Goal: Find specific page/section: Find specific page/section

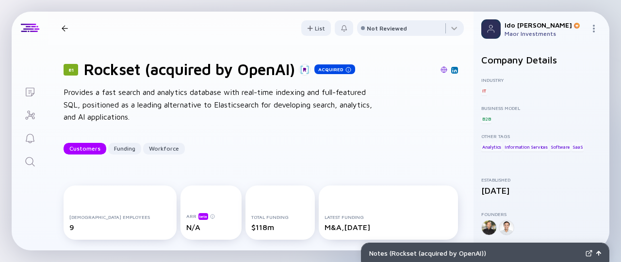
click at [27, 153] on link "Search" at bounding box center [30, 160] width 36 height 23
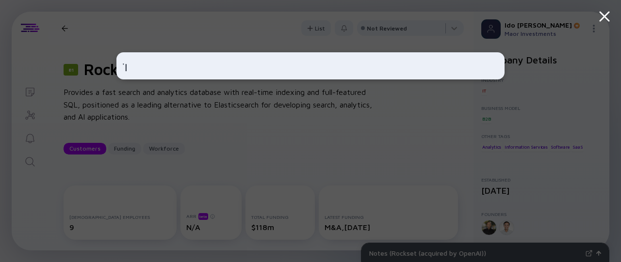
type input "'"
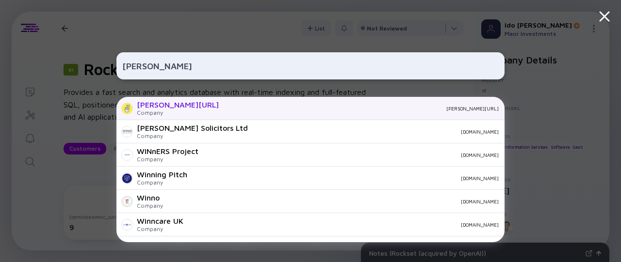
type input "[PERSON_NAME]"
click at [158, 106] on div "[PERSON_NAME][URL]" at bounding box center [178, 104] width 82 height 9
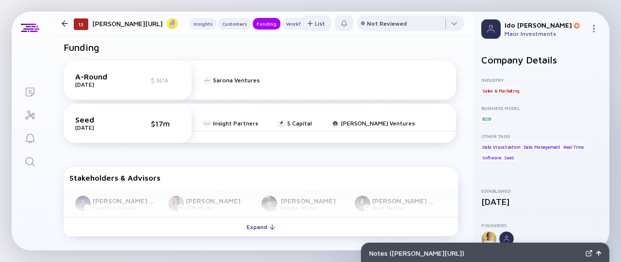
scroll to position [530, 0]
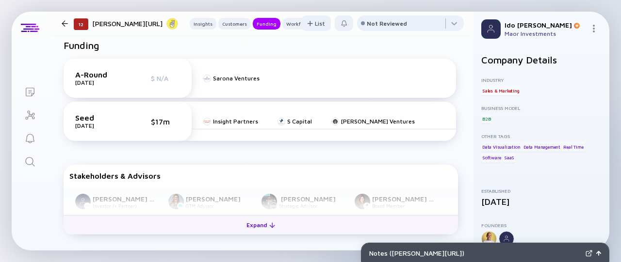
click at [258, 229] on div "Expand" at bounding box center [261, 225] width 40 height 15
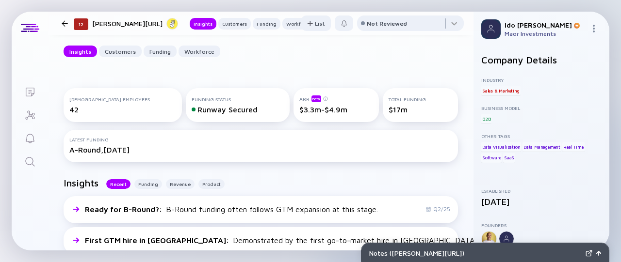
scroll to position [0, 0]
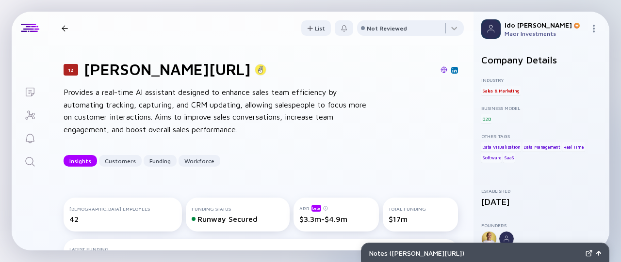
click at [441, 71] on img at bounding box center [444, 69] width 7 height 7
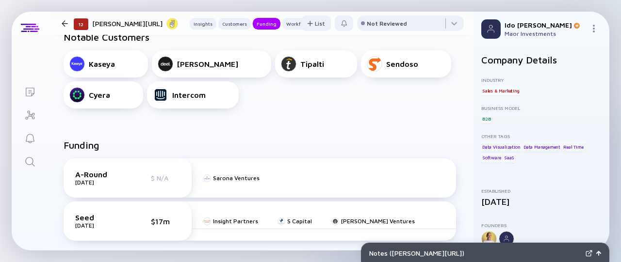
scroll to position [455, 0]
